Goal: Information Seeking & Learning: Learn about a topic

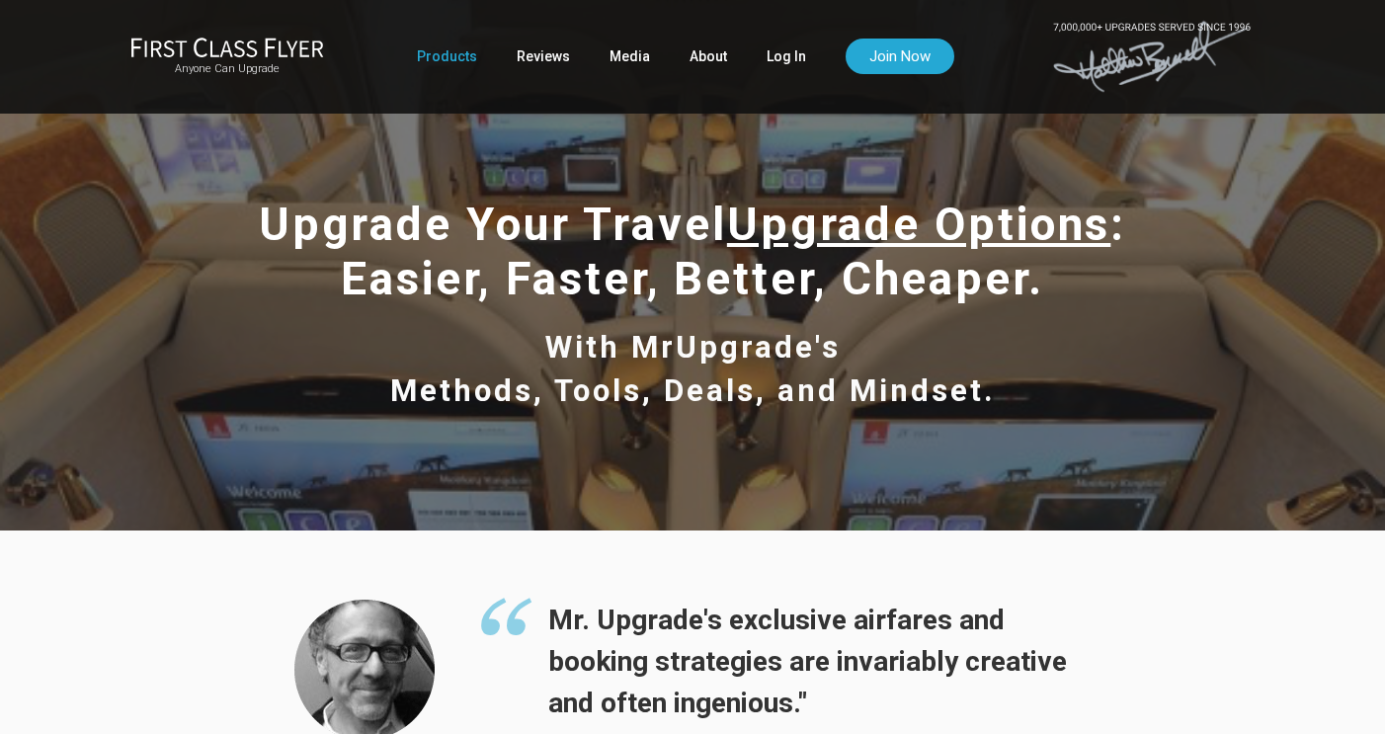
click at [687, 235] on span "Upgrade Your Travel Upgrade Options : Easier, Faster, Better, Cheaper." at bounding box center [693, 252] width 869 height 108
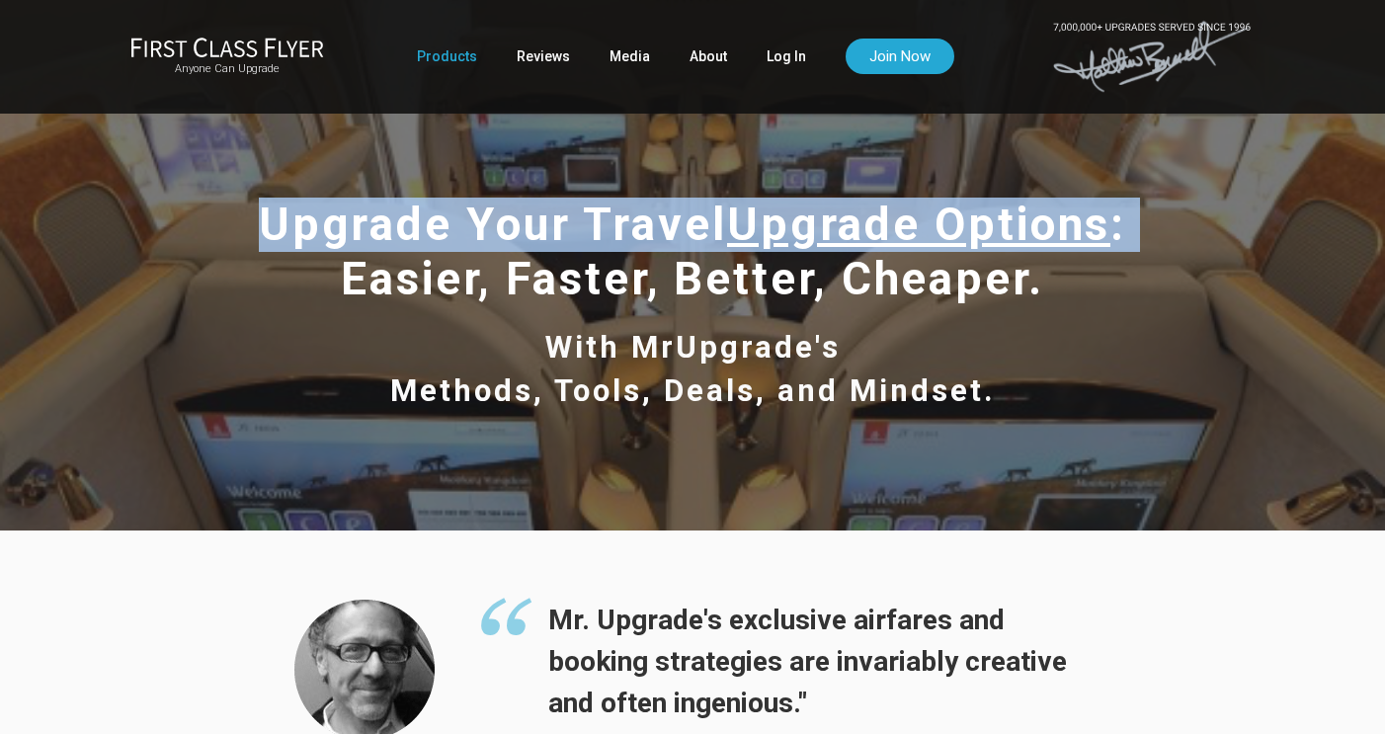
click at [687, 235] on span "Upgrade Your Travel Upgrade Options : Easier, Faster, Better, Cheaper." at bounding box center [693, 252] width 869 height 108
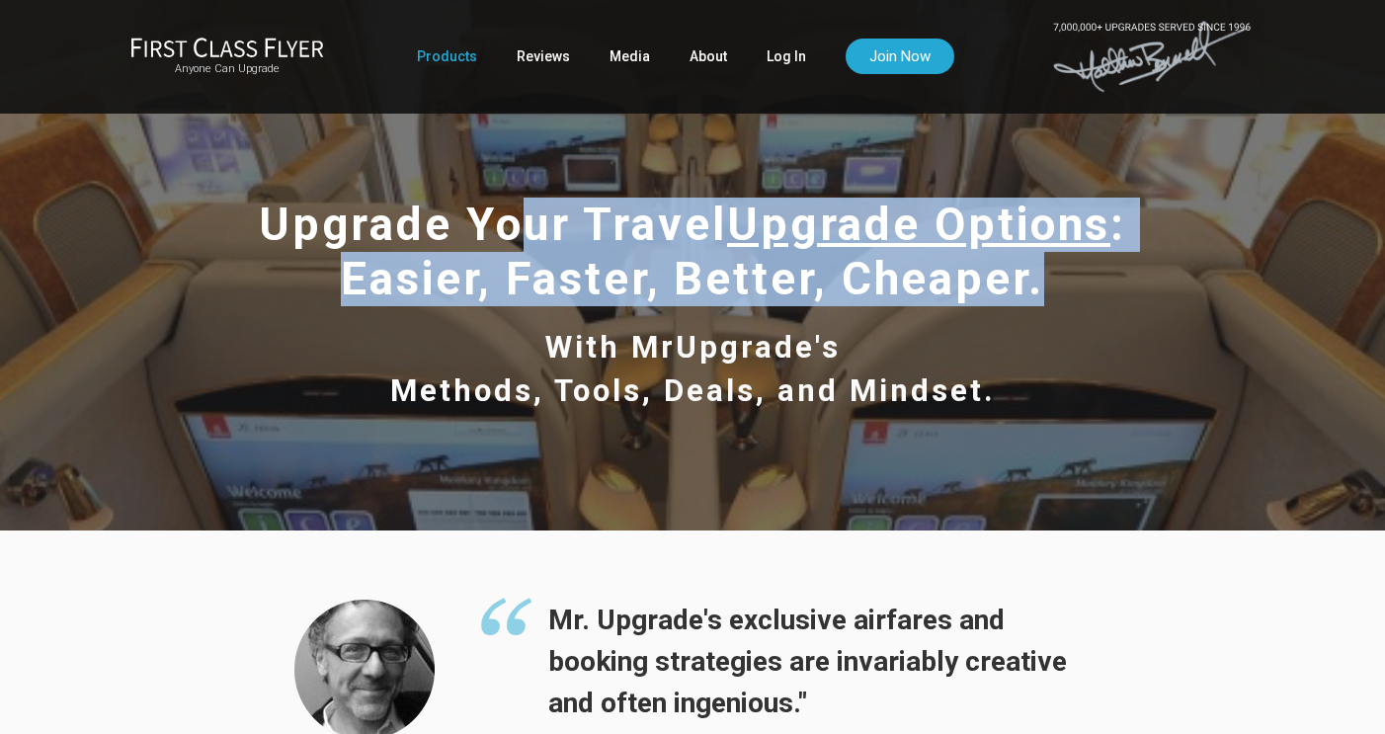
drag, startPoint x: 1051, startPoint y: 297, endPoint x: 506, endPoint y: 249, distance: 547.6
click at [506, 249] on h1 "Upgrade Your Travel Upgrade Options : Easier, Faster, Better, Cheaper." at bounding box center [692, 252] width 1071 height 109
click at [506, 249] on span "Upgrade Your Travel Upgrade Options : Easier, Faster, Better, Cheaper." at bounding box center [693, 252] width 869 height 108
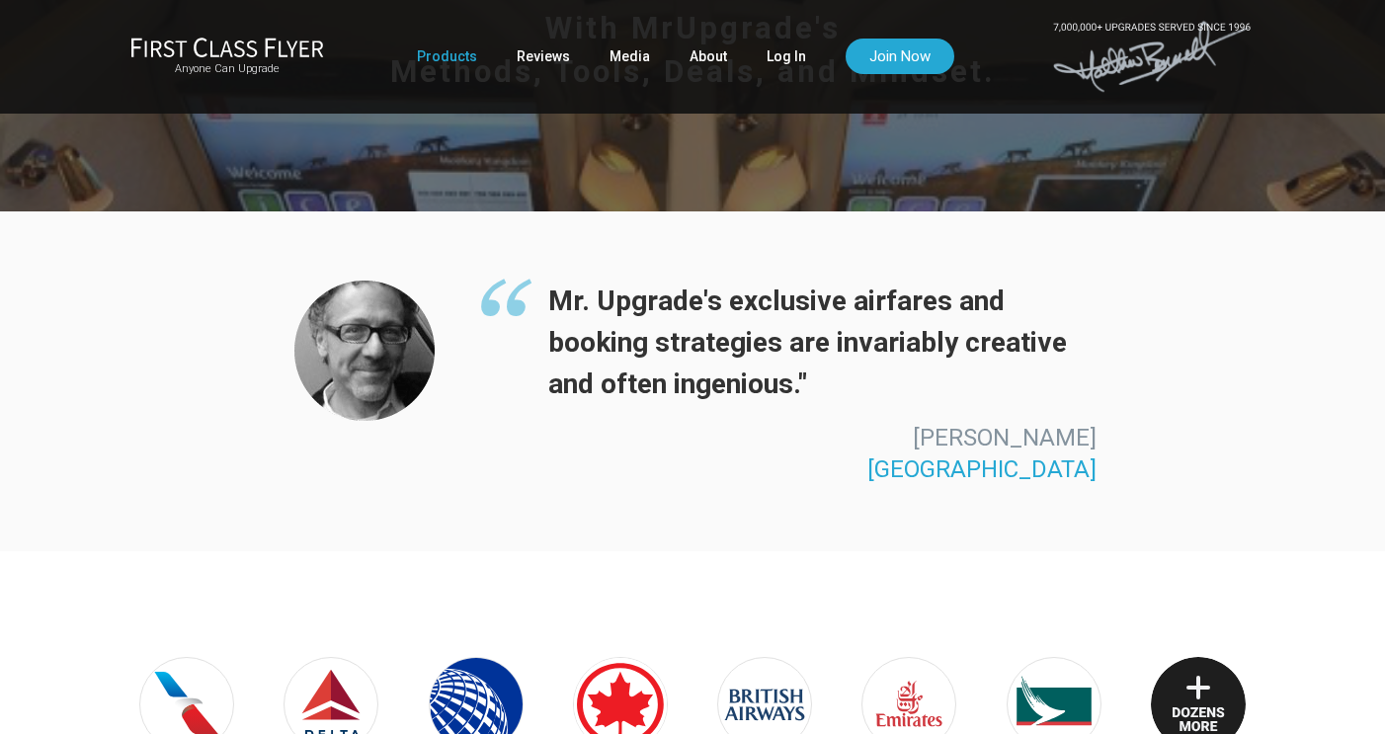
scroll to position [321, 0]
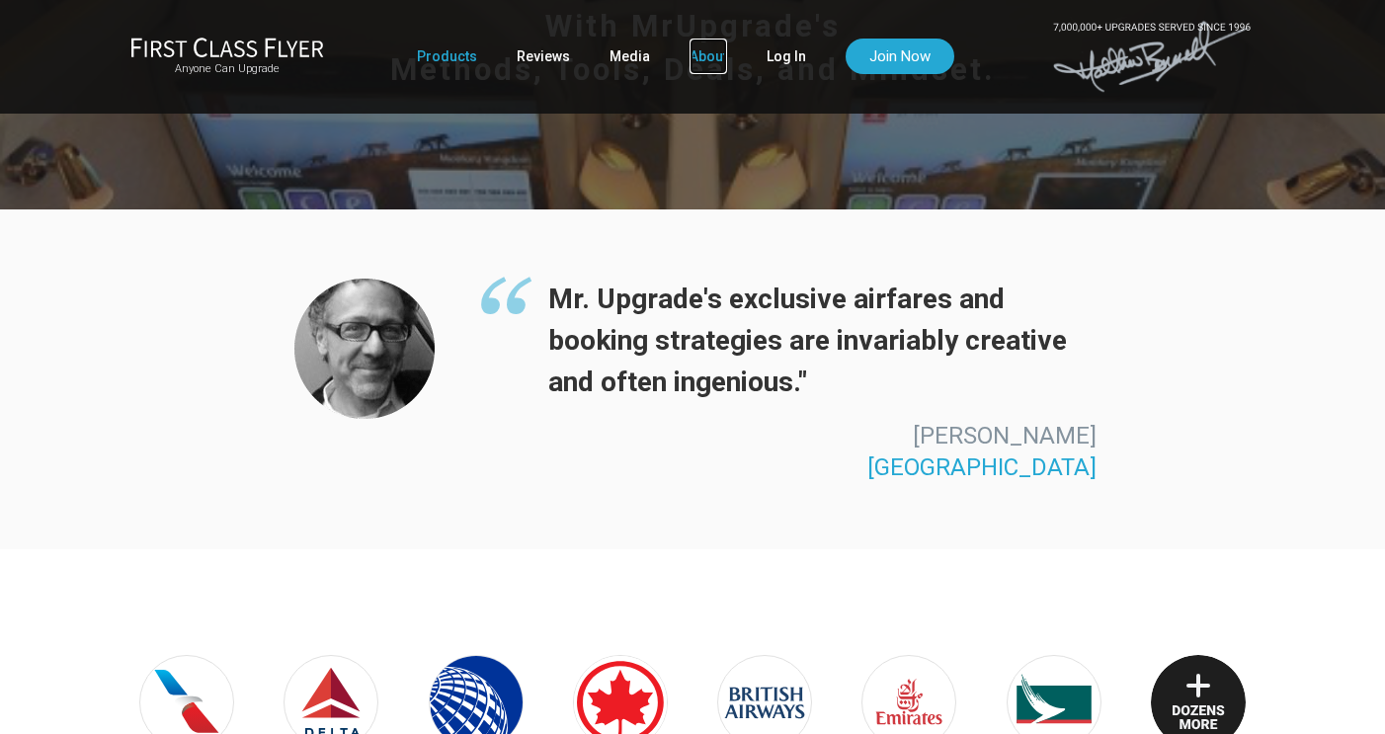
click at [703, 54] on link "About" at bounding box center [709, 57] width 38 height 36
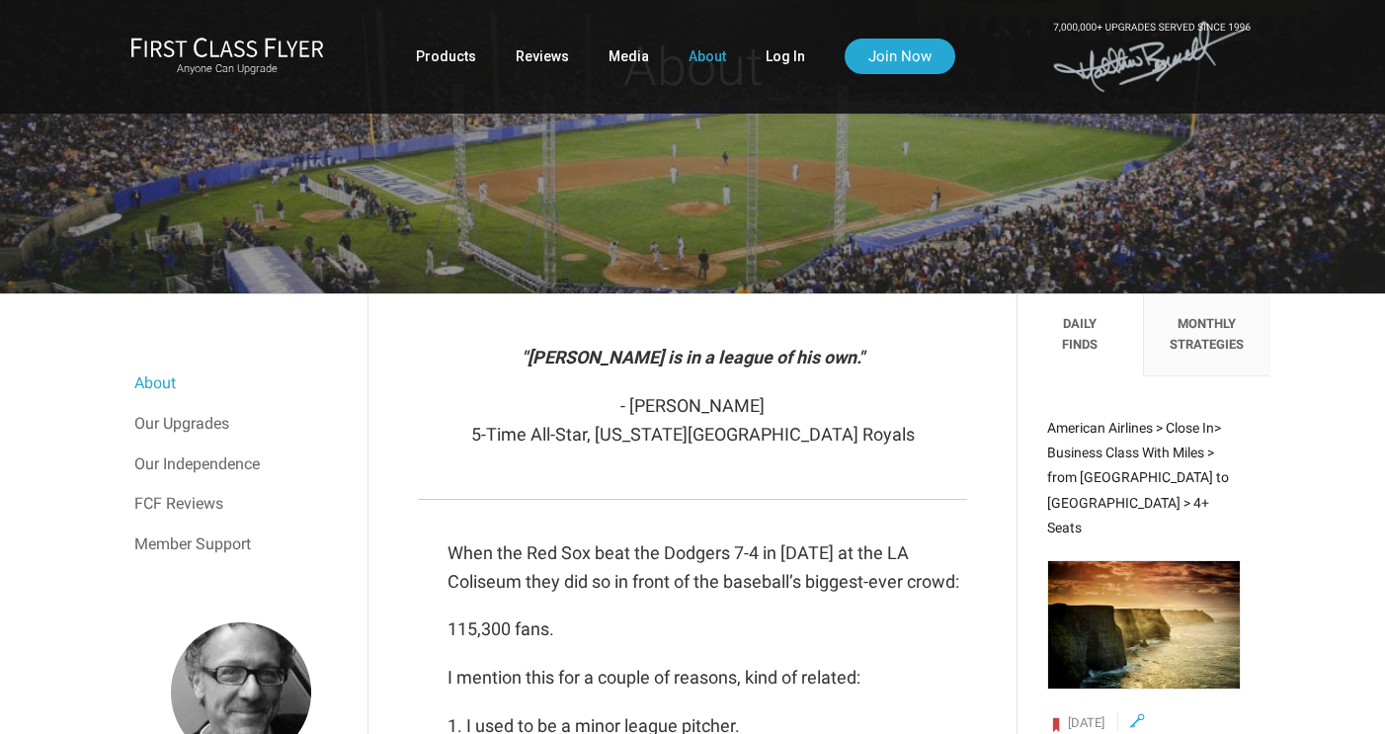
scroll to position [183, 0]
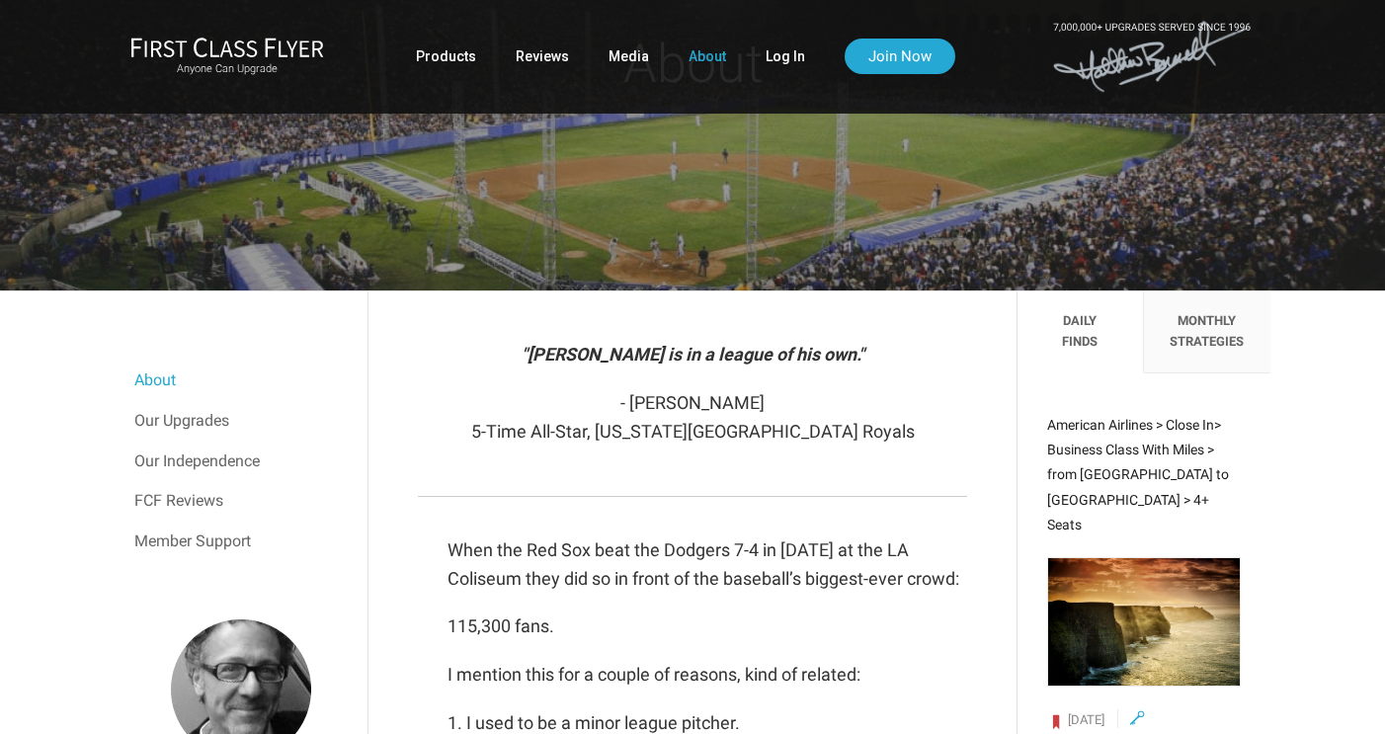
click at [660, 440] on p "- [PERSON_NAME] 5-Time All-Star, [US_STATE][GEOGRAPHIC_DATA] Royals" at bounding box center [692, 417] width 548 height 57
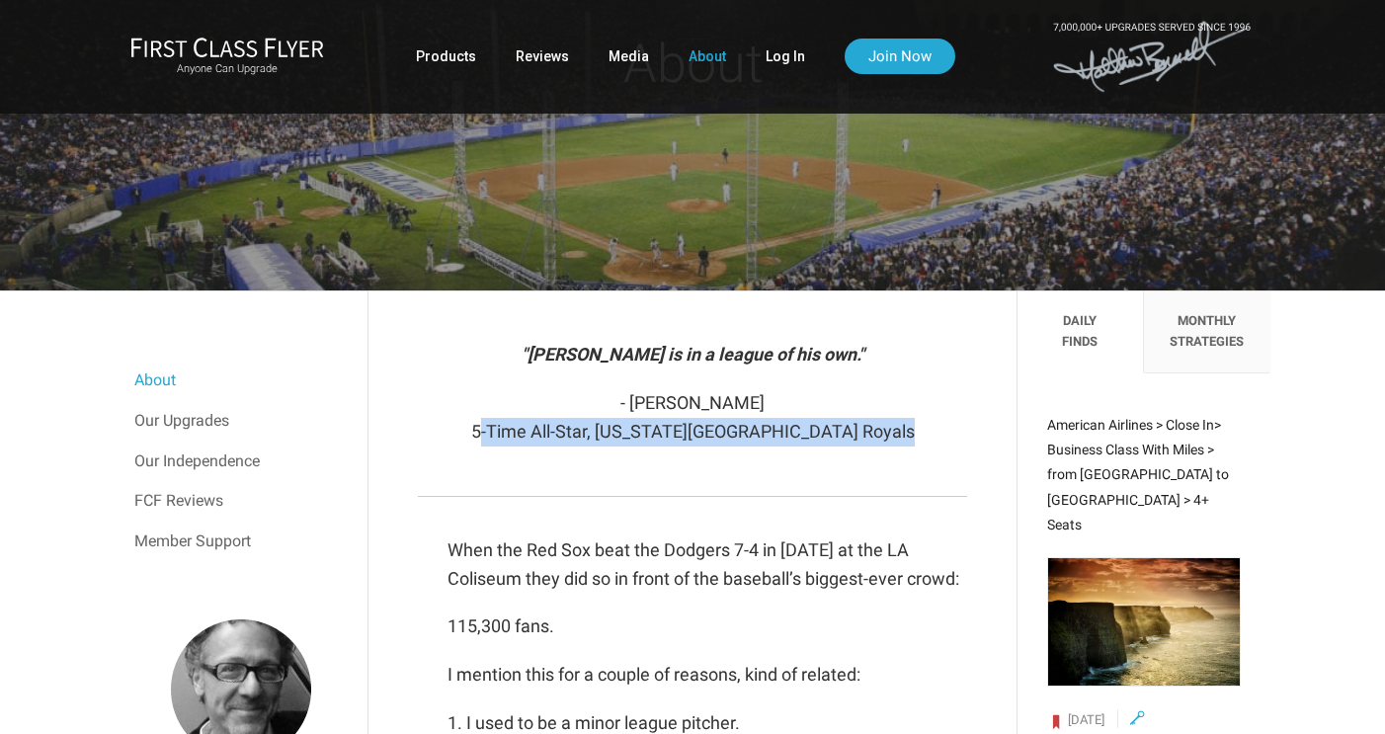
click at [660, 440] on p "- [PERSON_NAME] 5-Time All-Star, [US_STATE][GEOGRAPHIC_DATA] Royals" at bounding box center [692, 417] width 548 height 57
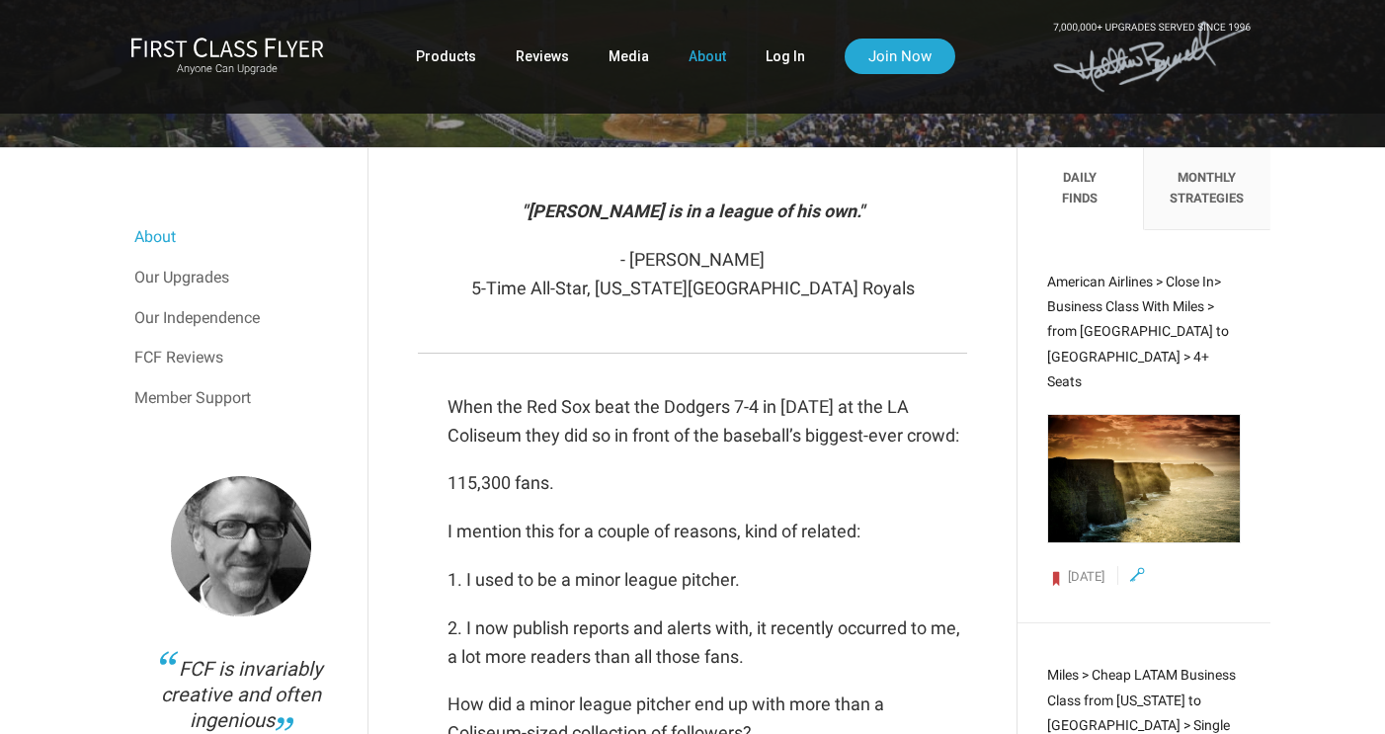
scroll to position [349, 0]
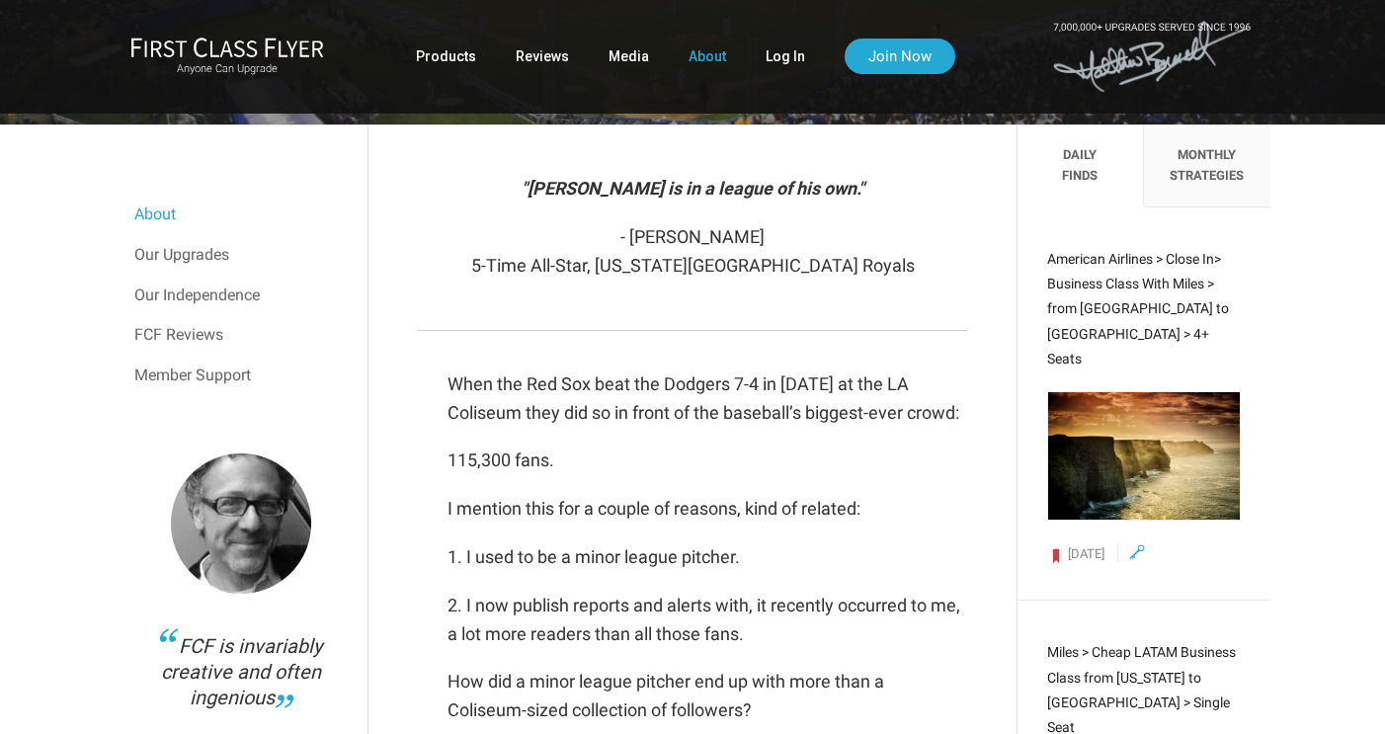
click at [662, 411] on p "When the Red Sox beat the Dodgers 7-4 in [DATE] at the LA Coliseum they did so …" at bounding box center [707, 399] width 519 height 57
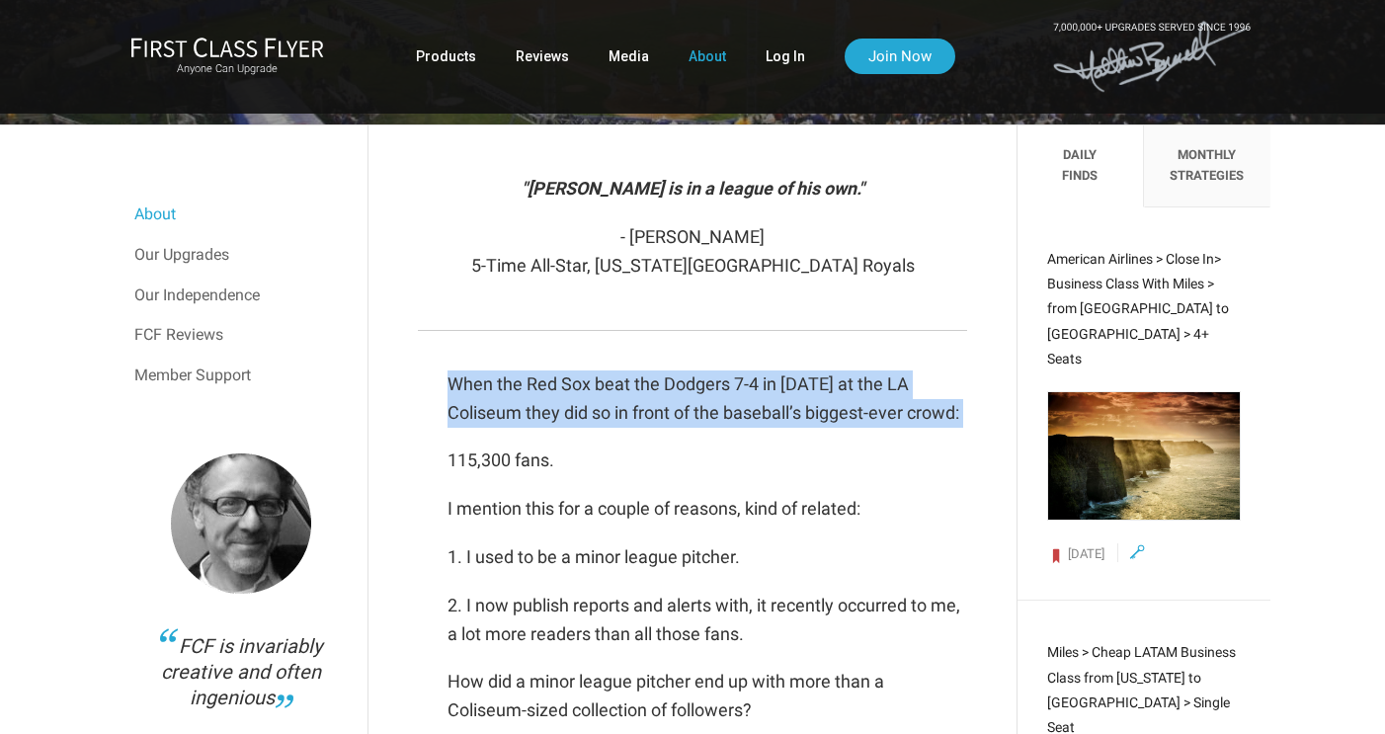
click at [662, 411] on p "When the Red Sox beat the Dodgers 7-4 in [DATE] at the LA Coliseum they did so …" at bounding box center [707, 399] width 519 height 57
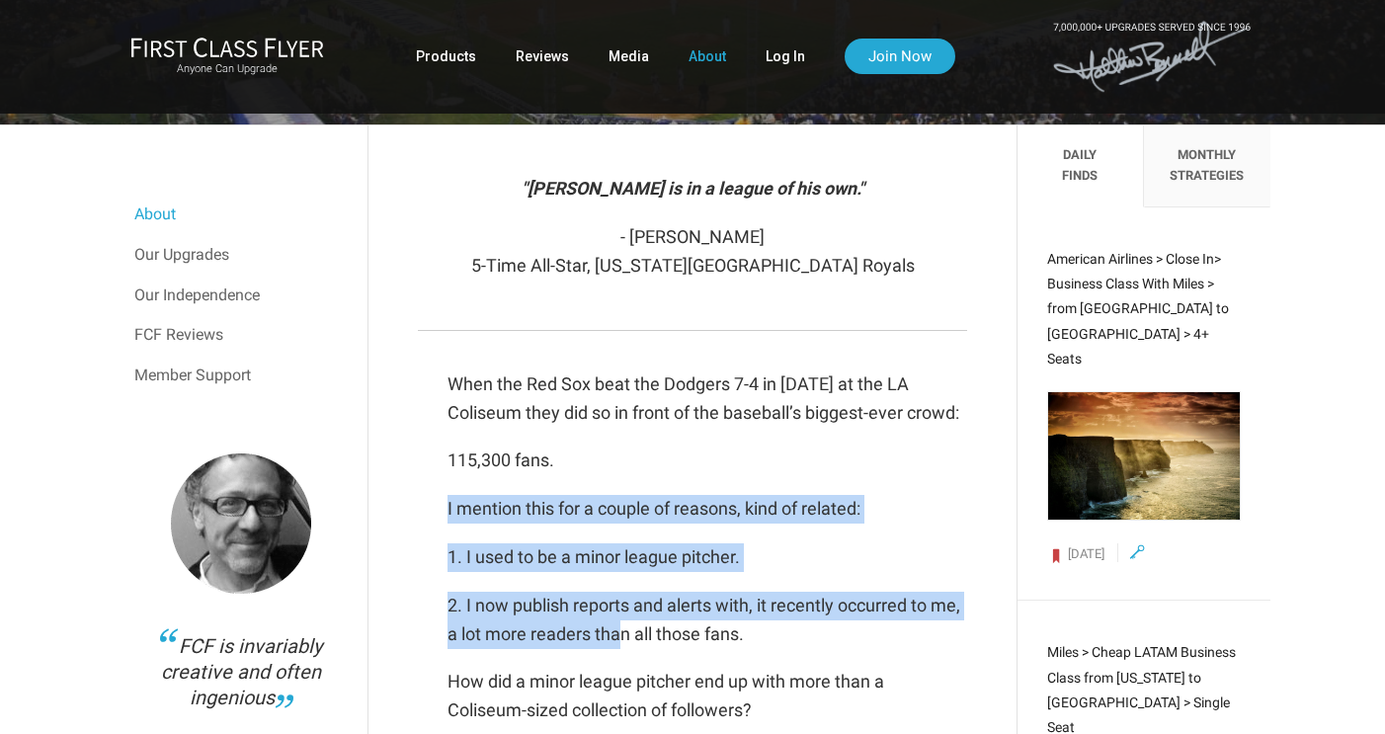
drag, startPoint x: 607, startPoint y: 480, endPoint x: 624, endPoint y: 627, distance: 147.2
click at [624, 627] on p "2. I now publish reports and alerts with, it recently occurred to me, a lot mor…" at bounding box center [707, 620] width 519 height 57
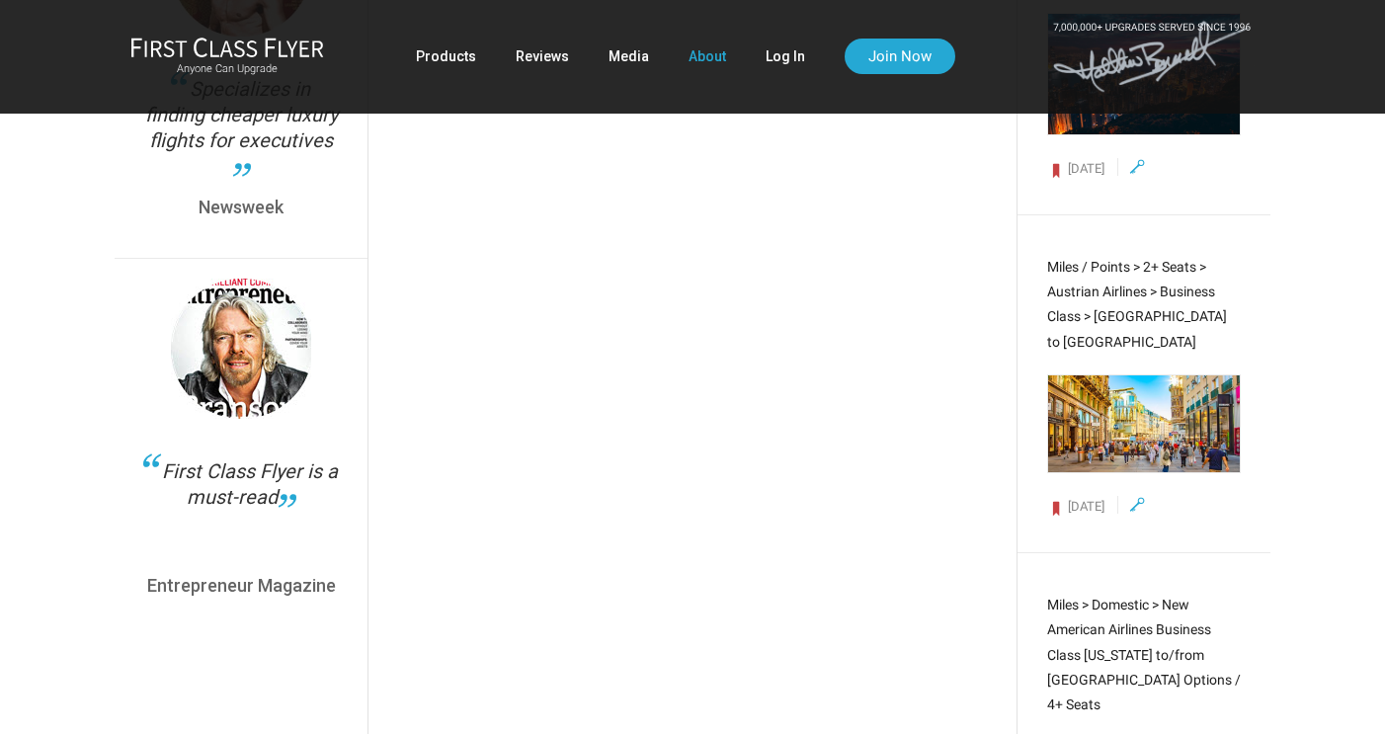
scroll to position [7269, 0]
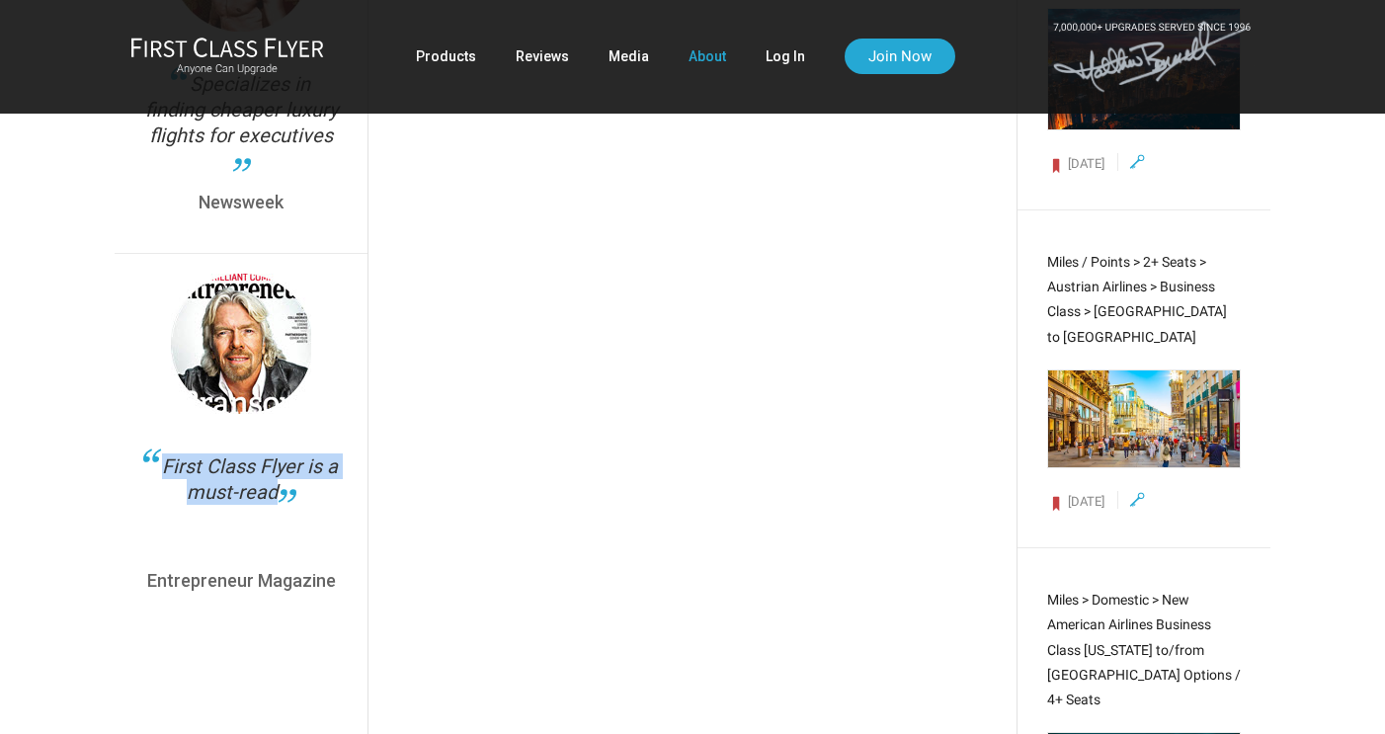
drag, startPoint x: 349, startPoint y: 513, endPoint x: 167, endPoint y: 453, distance: 191.6
click at [167, 453] on div "First Class Flyer is a must-read Entrepreneur Magazine" at bounding box center [241, 442] width 253 height 378
click at [167, 454] on div "First Class Flyer is a must-read" at bounding box center [241, 503] width 194 height 99
drag, startPoint x: 167, startPoint y: 453, endPoint x: 358, endPoint y: 522, distance: 202.9
click at [358, 522] on div "First Class Flyer is a must-read Entrepreneur Magazine" at bounding box center [241, 442] width 253 height 378
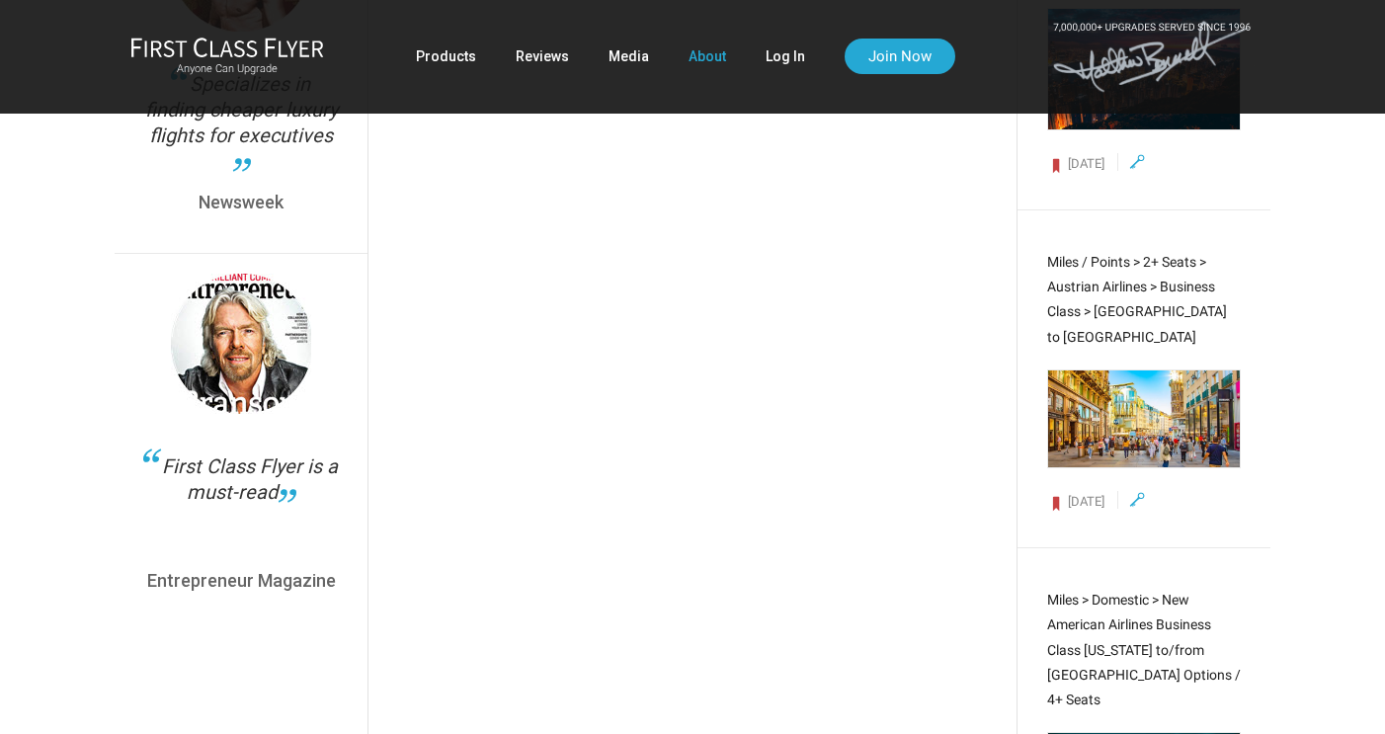
click at [358, 522] on div "First Class Flyer is a must-read Entrepreneur Magazine" at bounding box center [241, 442] width 253 height 378
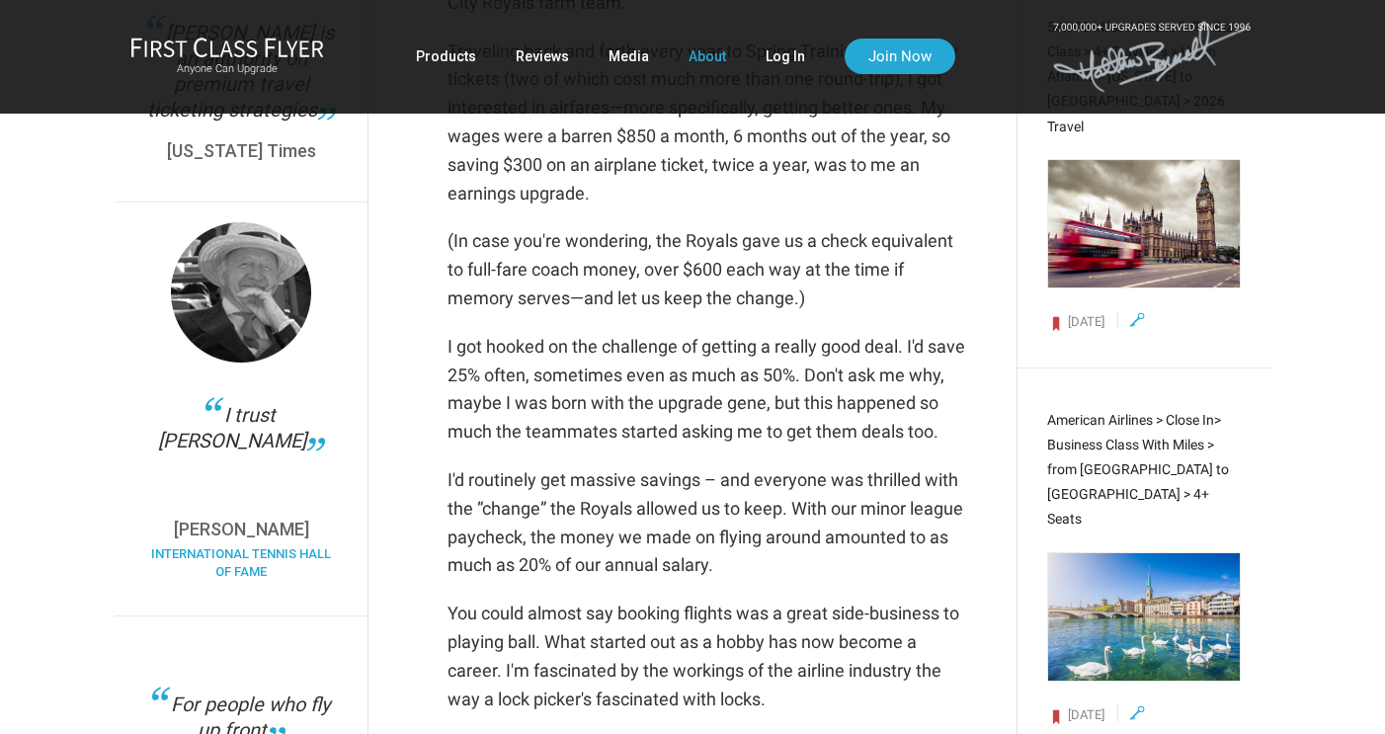
scroll to position [0, 0]
